Goal: Find specific fact: Find specific fact

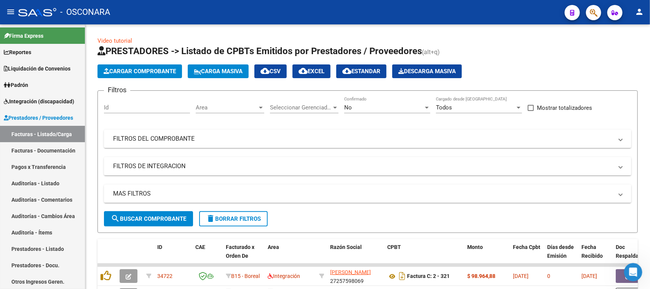
click at [592, 12] on icon "button" at bounding box center [594, 12] width 8 height 9
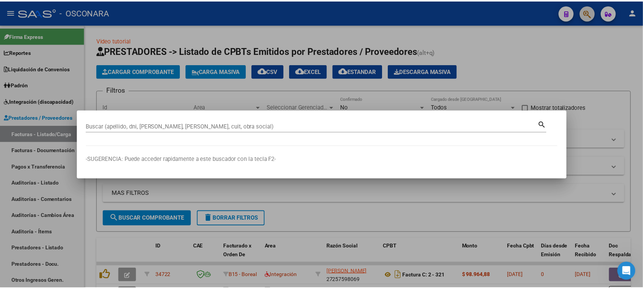
scroll to position [1, 0]
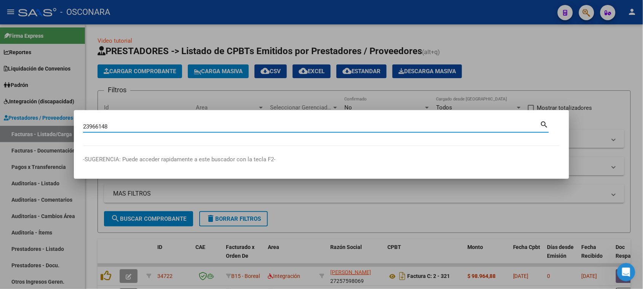
type input "23966148"
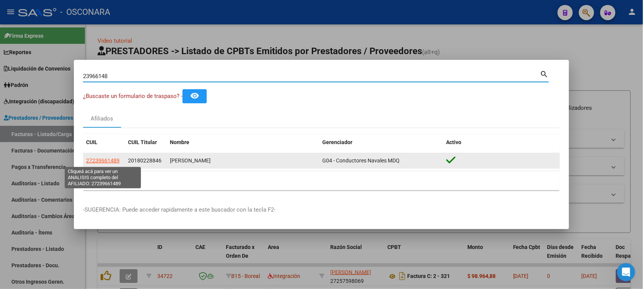
click at [102, 157] on span "27239661489" at bounding box center [103, 160] width 34 height 6
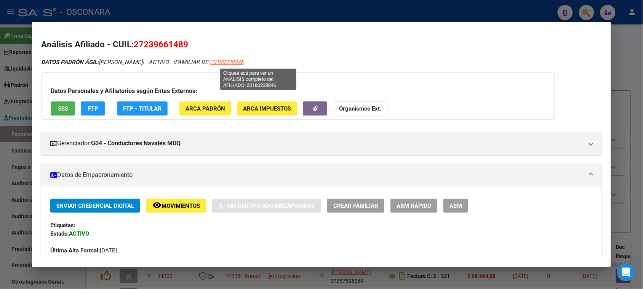
click at [243, 60] on span "20180228846" at bounding box center [227, 62] width 34 height 7
type textarea "20180228846"
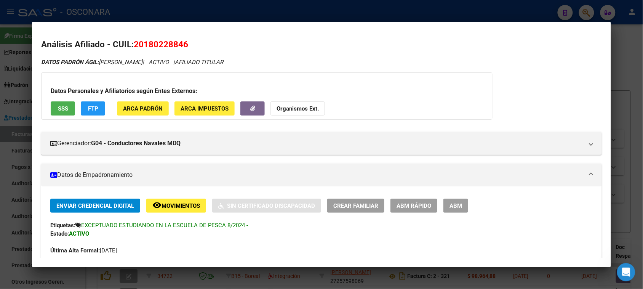
drag, startPoint x: 142, startPoint y: 43, endPoint x: 180, endPoint y: 44, distance: 37.7
click at [180, 44] on span "20180228846" at bounding box center [161, 44] width 54 height 10
copy span "18022884"
click at [619, 54] on div at bounding box center [321, 144] width 643 height 289
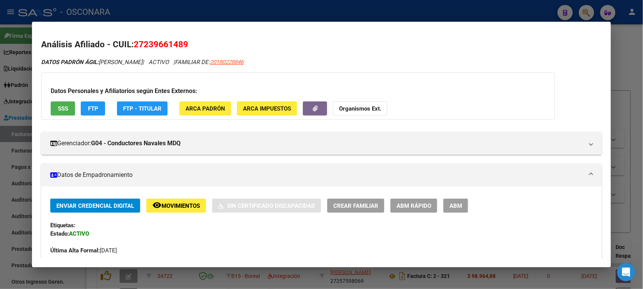
click at [585, 13] on div at bounding box center [321, 144] width 643 height 289
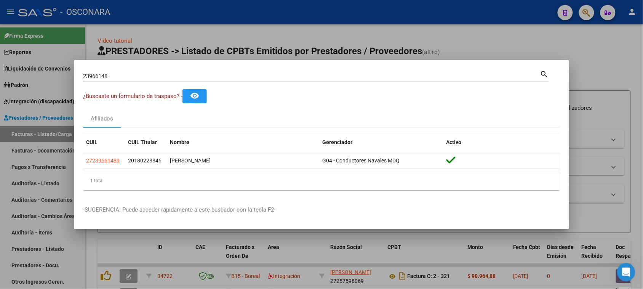
drag, startPoint x: 104, startPoint y: 76, endPoint x: 51, endPoint y: 77, distance: 52.6
click at [55, 77] on div "23966148 Buscar (apellido, dni, cuil, nro traspaso, cuit, obra social) search ¿…" at bounding box center [321, 144] width 643 height 289
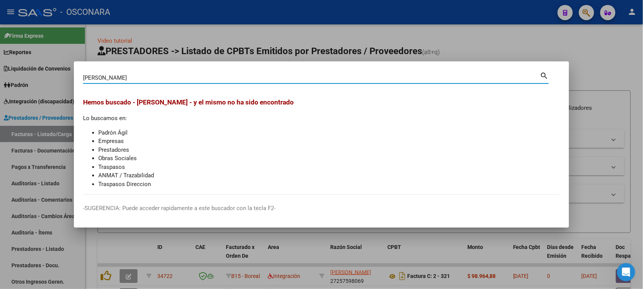
drag, startPoint x: 144, startPoint y: 78, endPoint x: 50, endPoint y: 75, distance: 93.4
click at [50, 75] on div "[PERSON_NAME] (apellido, dni, cuil, nro traspaso, cuit, obra social) search [PE…" at bounding box center [321, 144] width 643 height 289
type input "36291910"
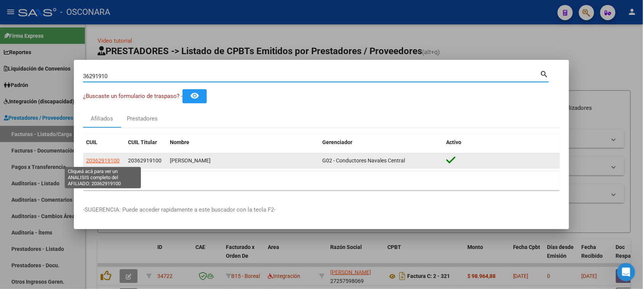
click at [99, 160] on span "20362919100" at bounding box center [103, 160] width 34 height 6
type textarea "20362919100"
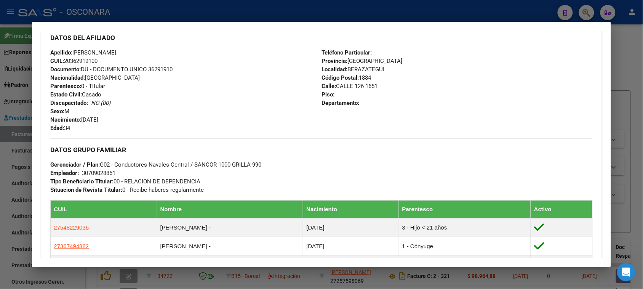
scroll to position [162, 0]
